Goal: Task Accomplishment & Management: Manage account settings

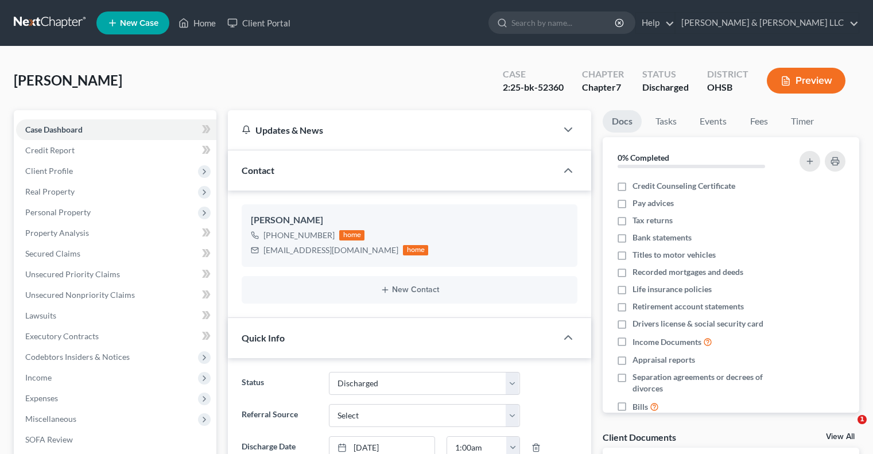
select select "1"
click at [209, 27] on link "Home" at bounding box center [197, 23] width 49 height 21
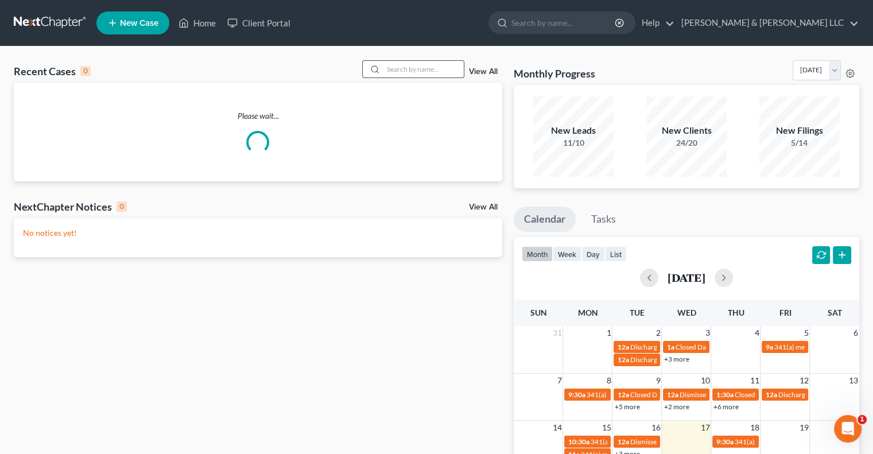
click at [421, 71] on input "search" at bounding box center [423, 69] width 80 height 17
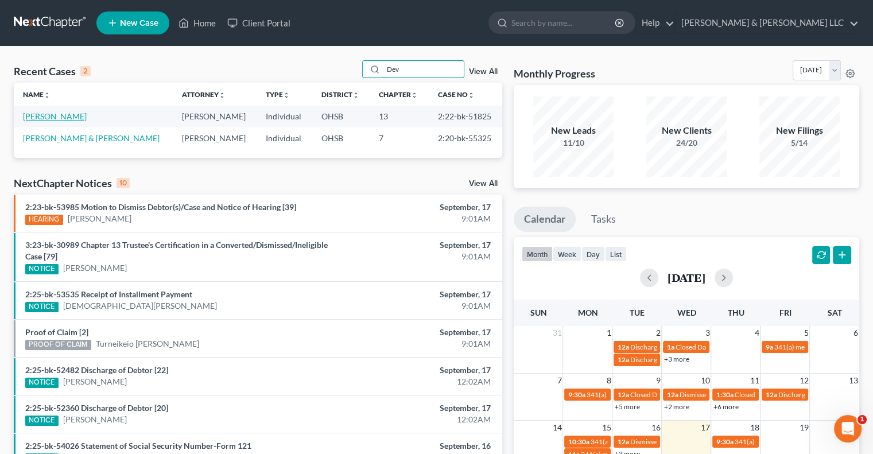
type input "Dev"
click at [69, 119] on link "[PERSON_NAME]" at bounding box center [55, 116] width 64 height 10
select select "3"
select select "1"
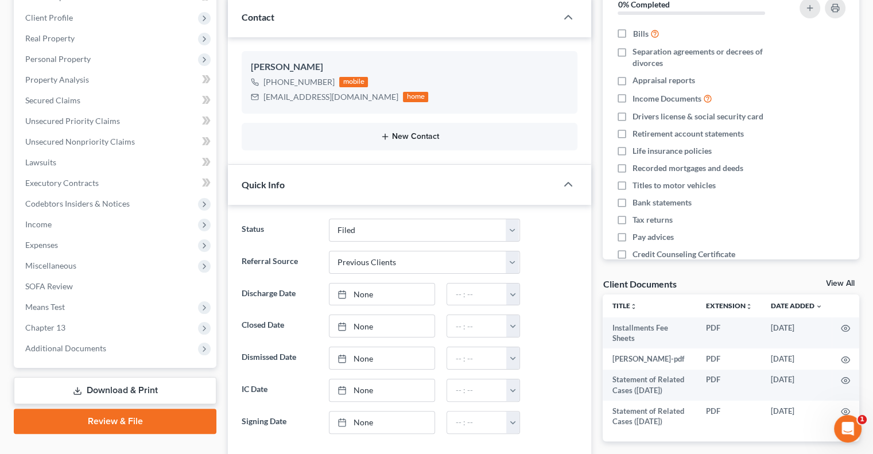
scroll to position [172, 0]
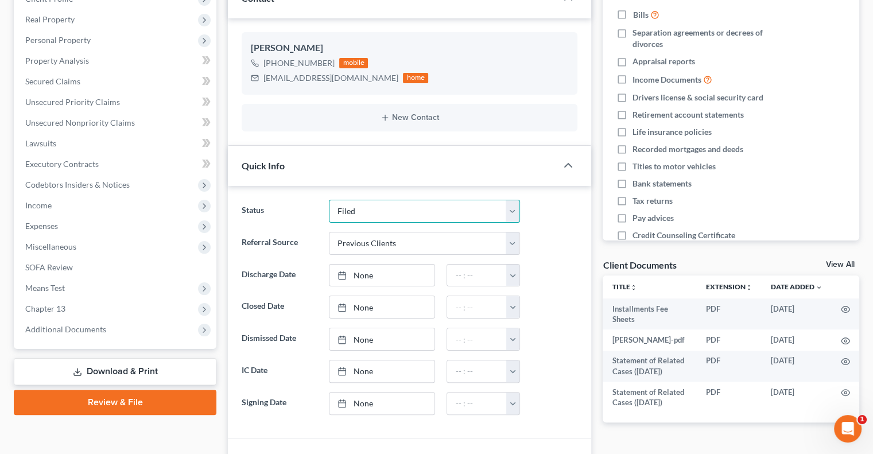
click at [365, 207] on select "Closed Discharged Dismissed Filed In Progress Lead Lost Lead Ready to File Reta…" at bounding box center [424, 211] width 191 height 23
select select "2"
click at [329, 200] on select "Closed Discharged Dismissed Filed In Progress Lead Lost Lead Ready to File Reta…" at bounding box center [424, 211] width 191 height 23
click at [361, 337] on link "[DATE]" at bounding box center [382, 339] width 106 height 22
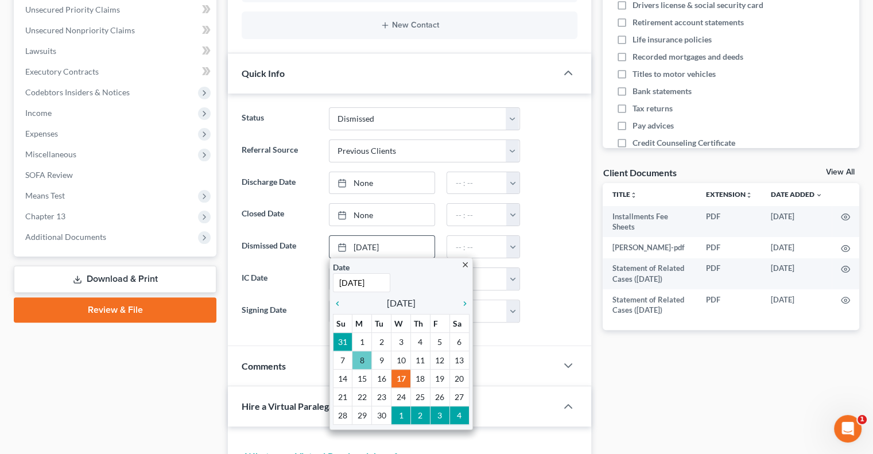
scroll to position [287, 0]
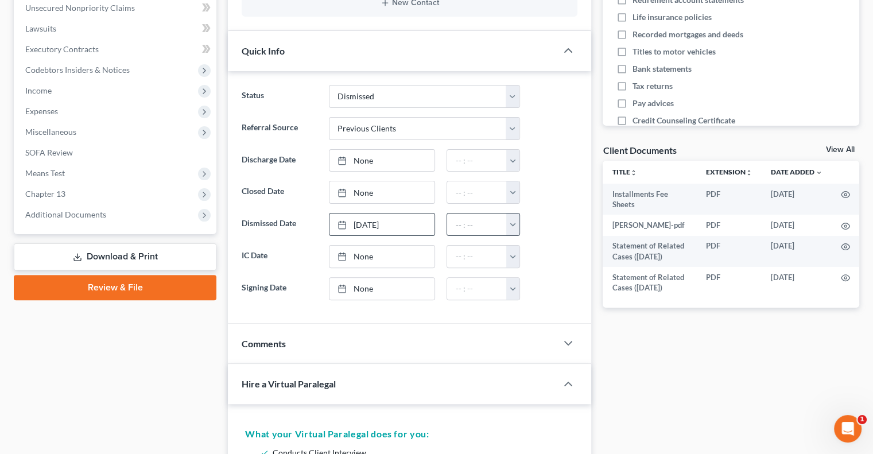
click at [517, 225] on button "button" at bounding box center [512, 224] width 13 height 22
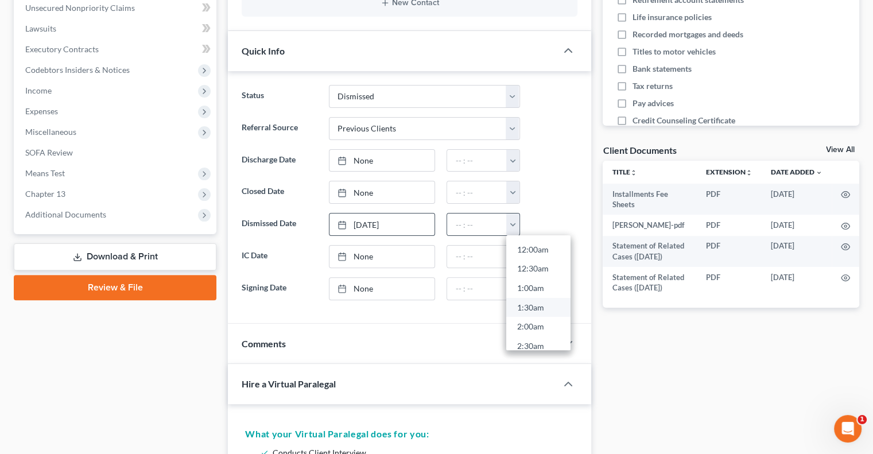
click at [526, 305] on link "1:30am" at bounding box center [538, 308] width 64 height 20
type input "1:30am"
